Goal: Task Accomplishment & Management: Use online tool/utility

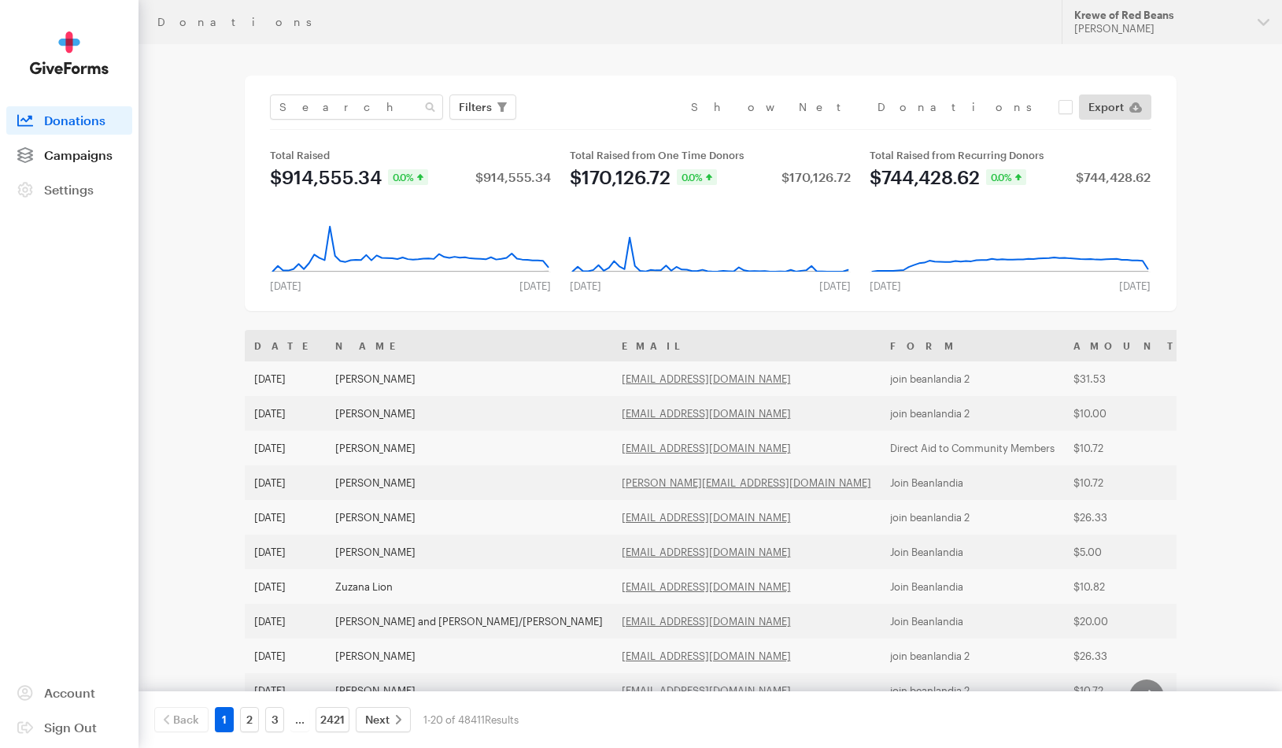
click at [94, 146] on link "Campaigns" at bounding box center [69, 155] width 126 height 28
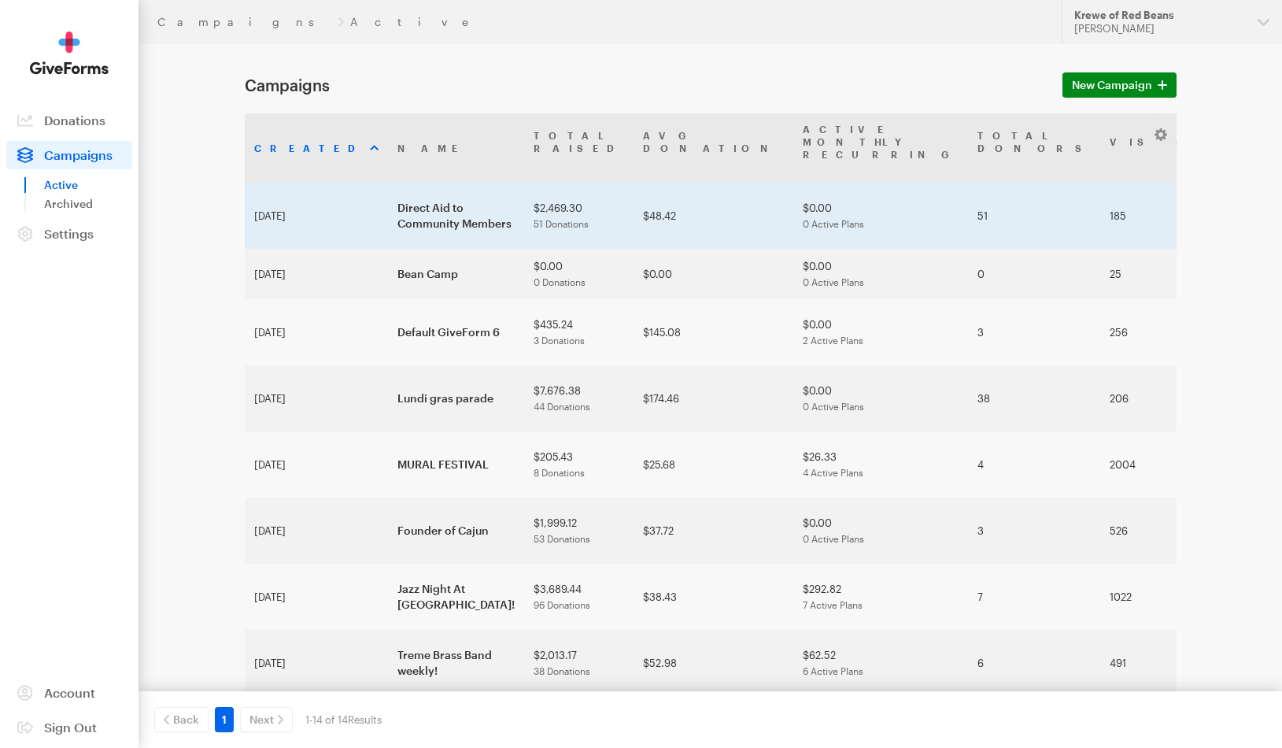
click at [434, 192] on td "Direct Aid to Community Members" at bounding box center [456, 216] width 136 height 66
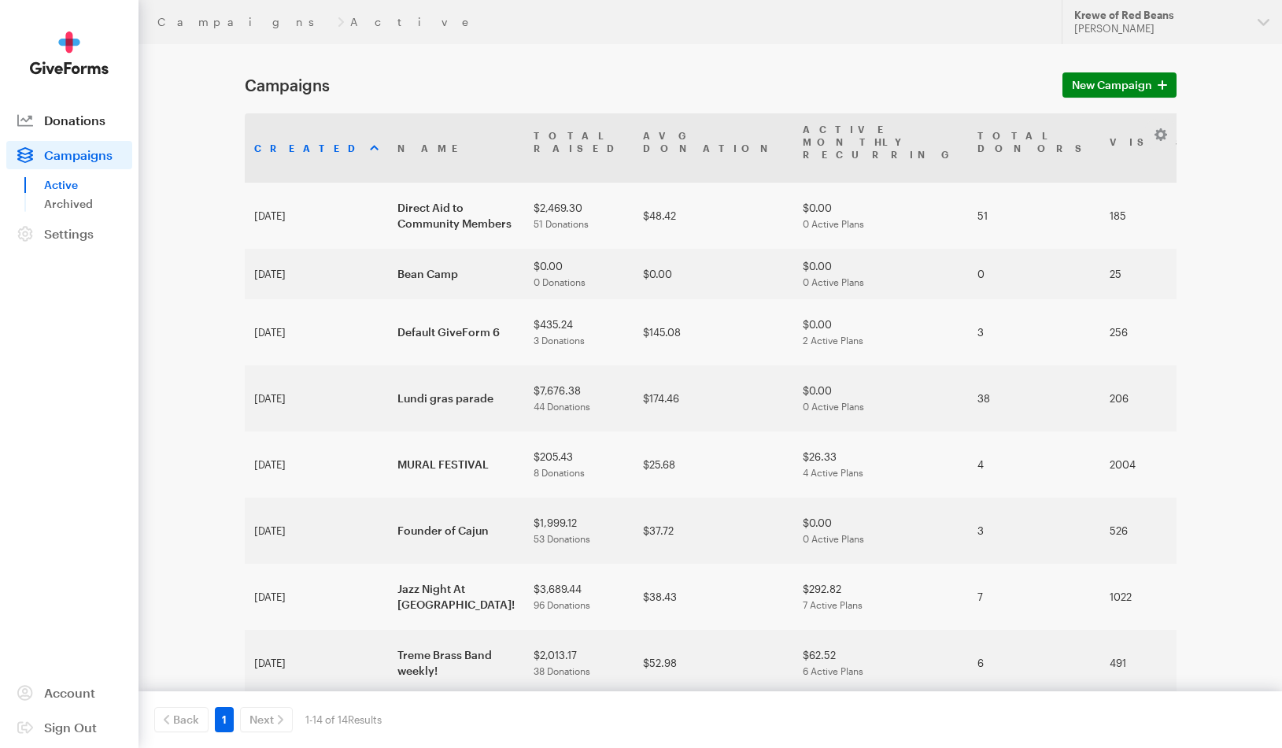
click at [56, 112] on link "Donations" at bounding box center [69, 120] width 126 height 28
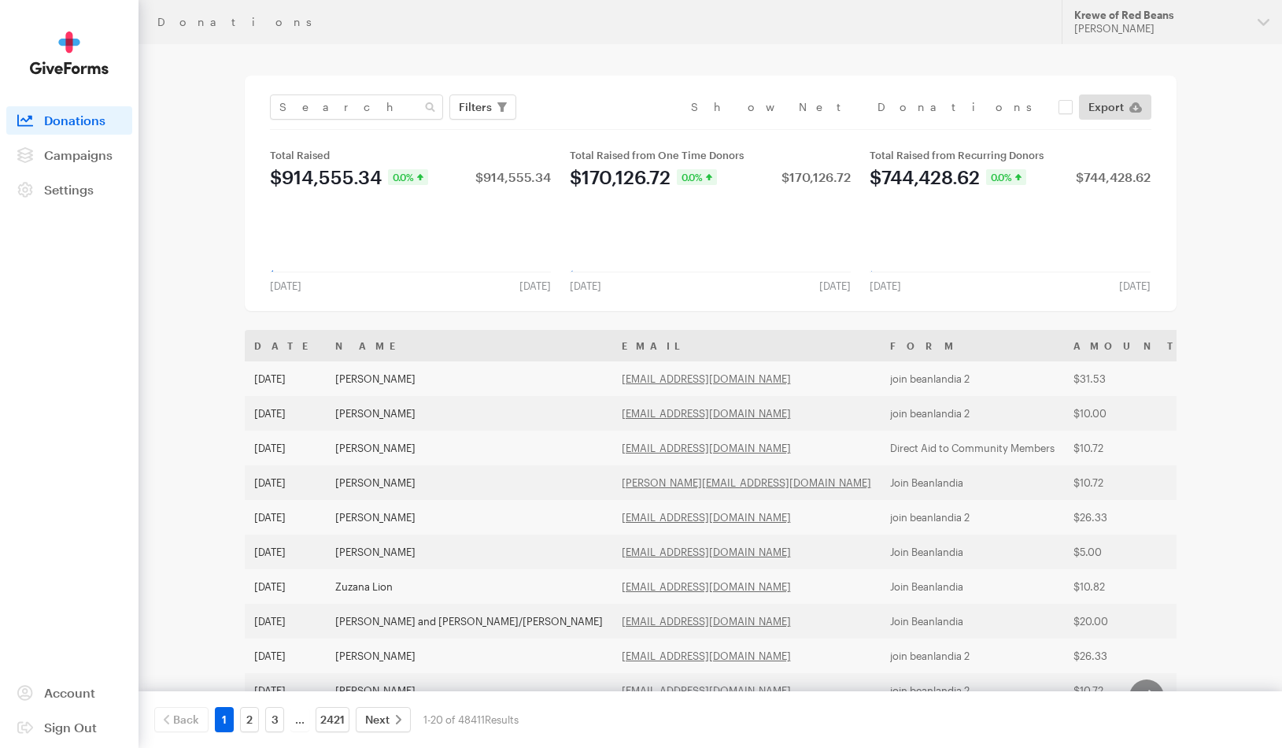
click at [481, 88] on div "Filters Clear Filters Apply Date Aug 13, 2025 - Sep 09, 2025 Forms pups Beanlan…" at bounding box center [711, 193] width 932 height 235
click at [479, 113] on span "Filters" at bounding box center [475, 107] width 33 height 19
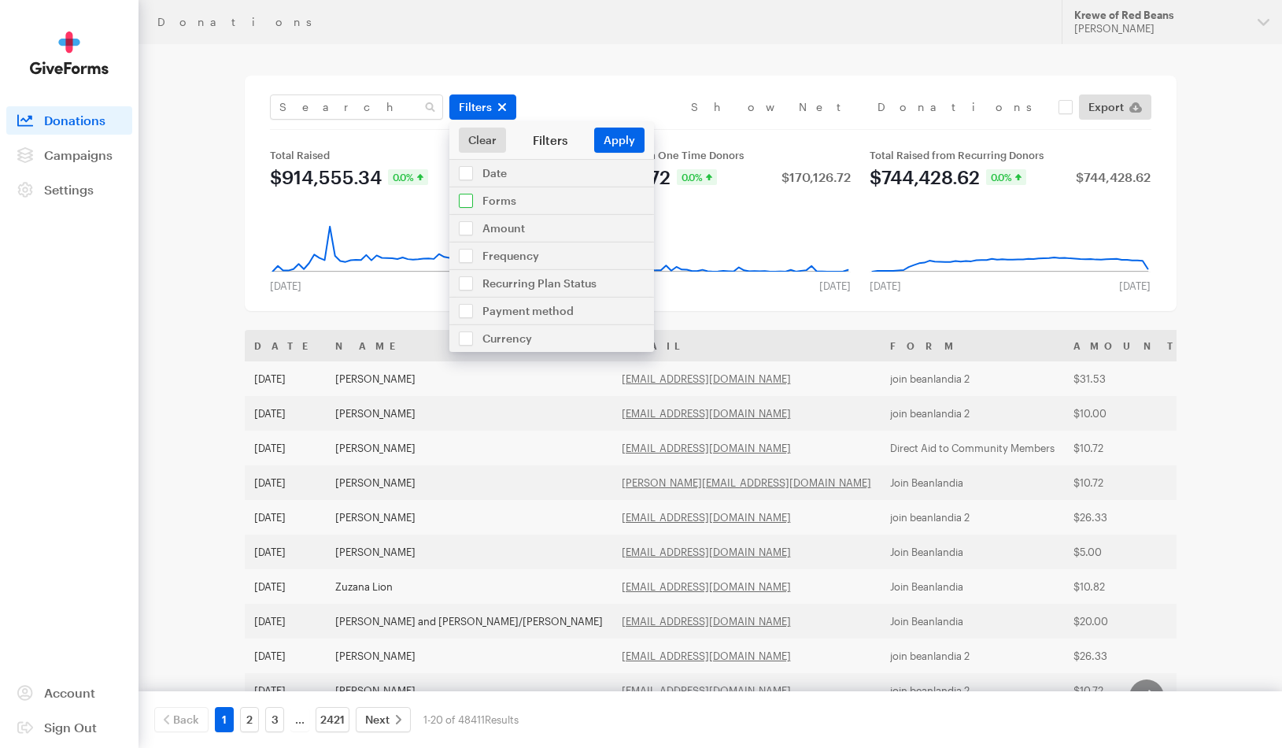
click at [493, 206] on input "checkbox" at bounding box center [552, 200] width 205 height 27
checkbox input "true"
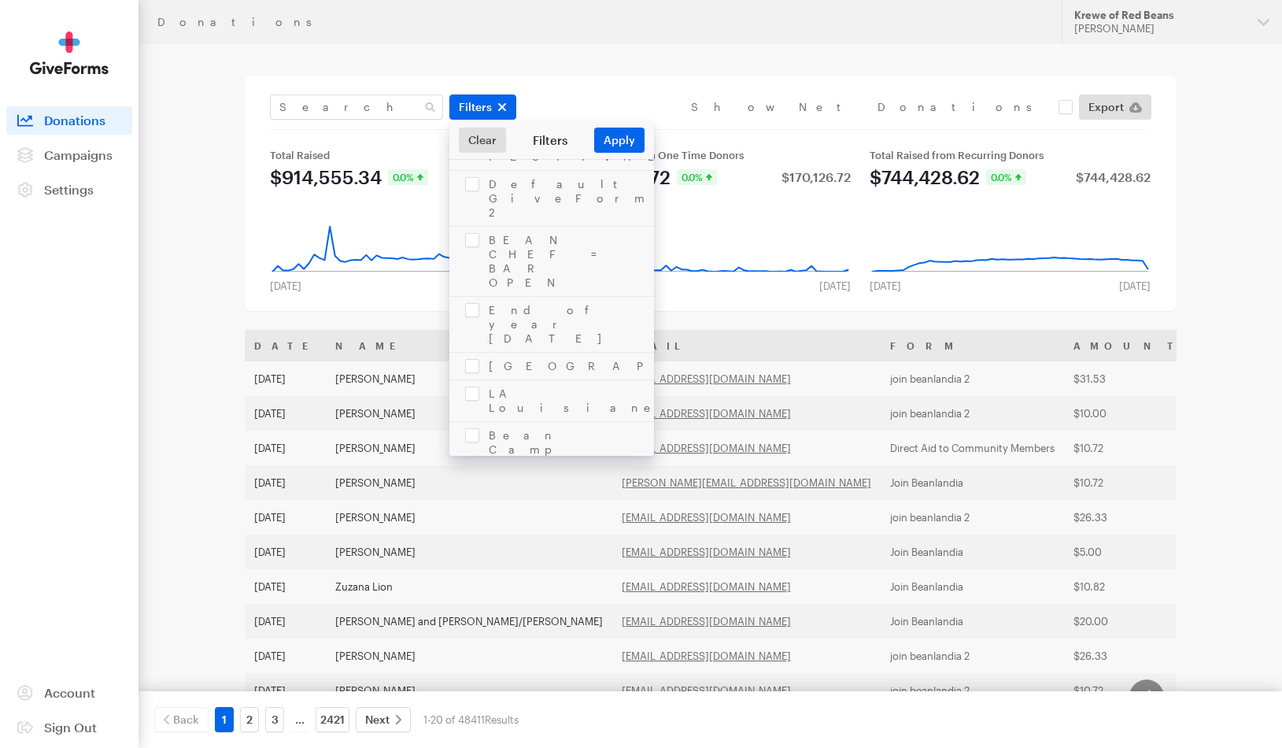
scroll to position [931, 0]
checkbox input "true"
click at [610, 146] on button "Apply" at bounding box center [619, 140] width 50 height 25
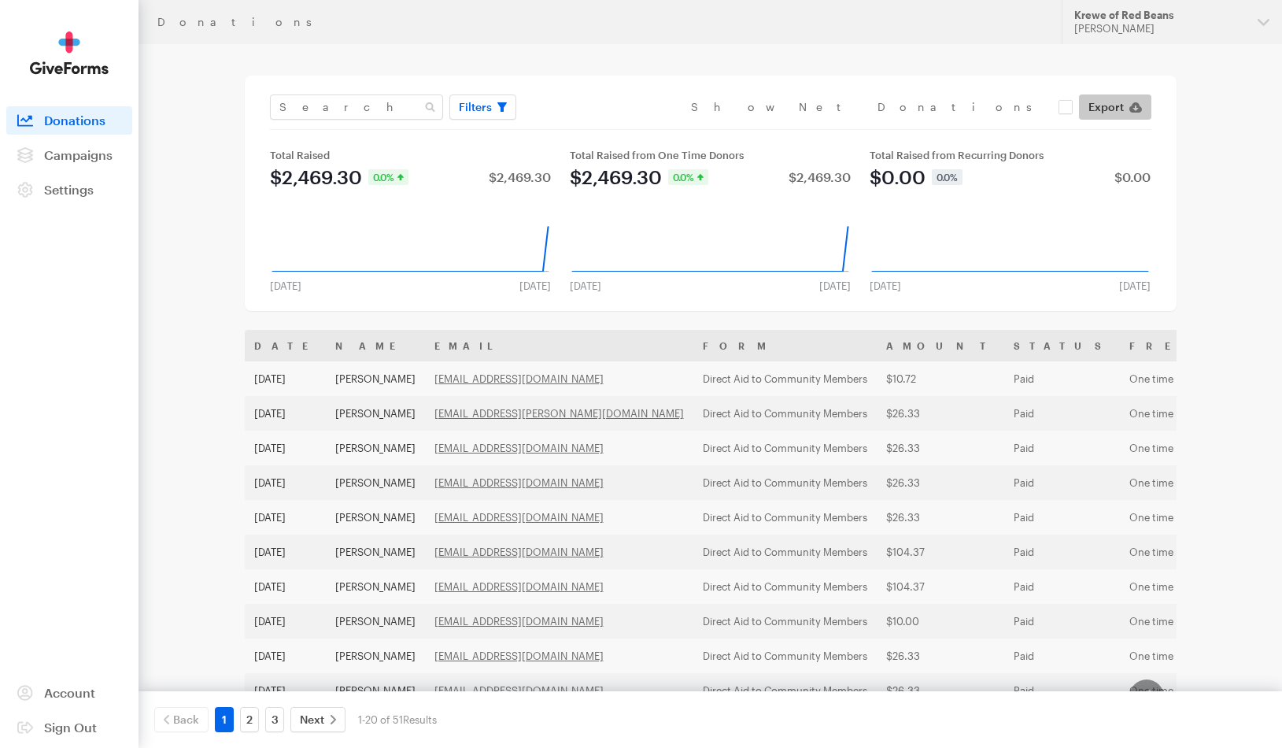
click at [1138, 107] on icon at bounding box center [1136, 107] width 13 height 10
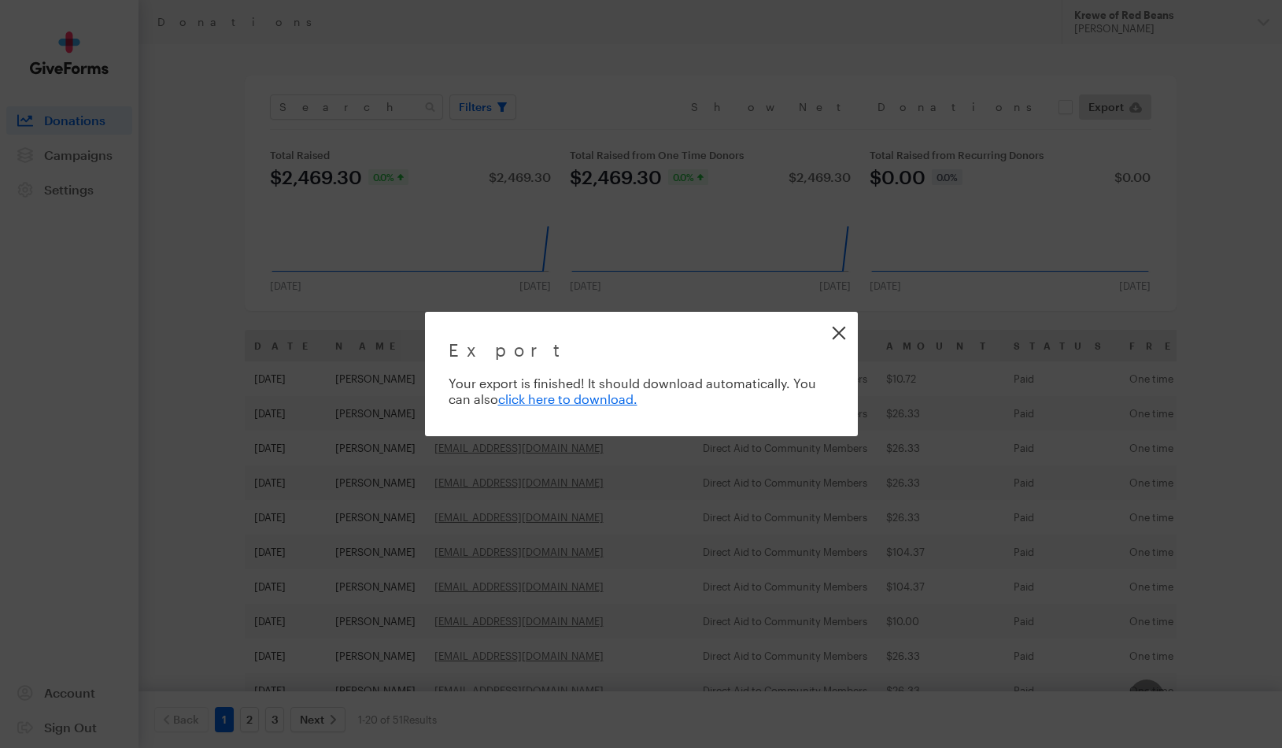
click at [839, 328] on link "Close" at bounding box center [838, 332] width 35 height 35
